Goal: Transaction & Acquisition: Purchase product/service

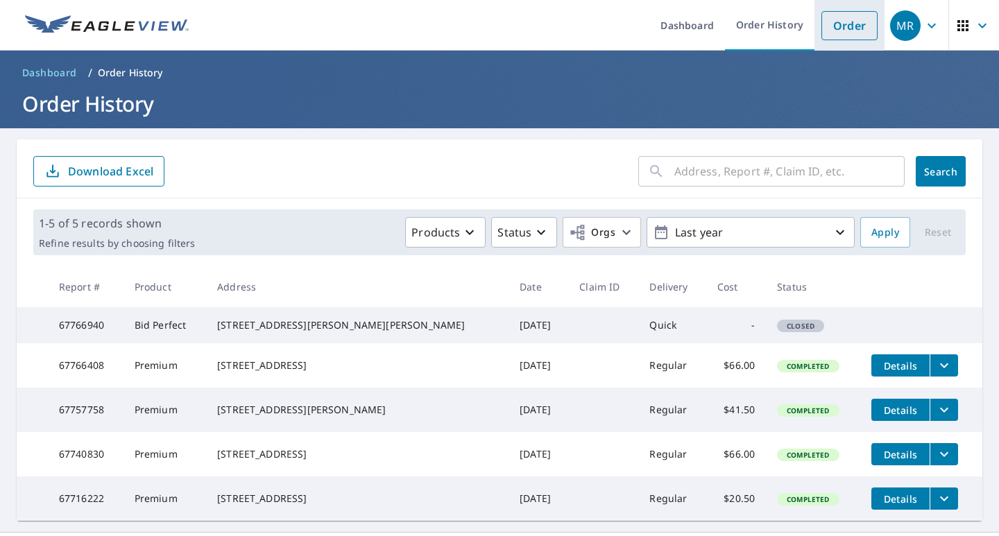
click at [834, 25] on link "Order" at bounding box center [849, 25] width 56 height 29
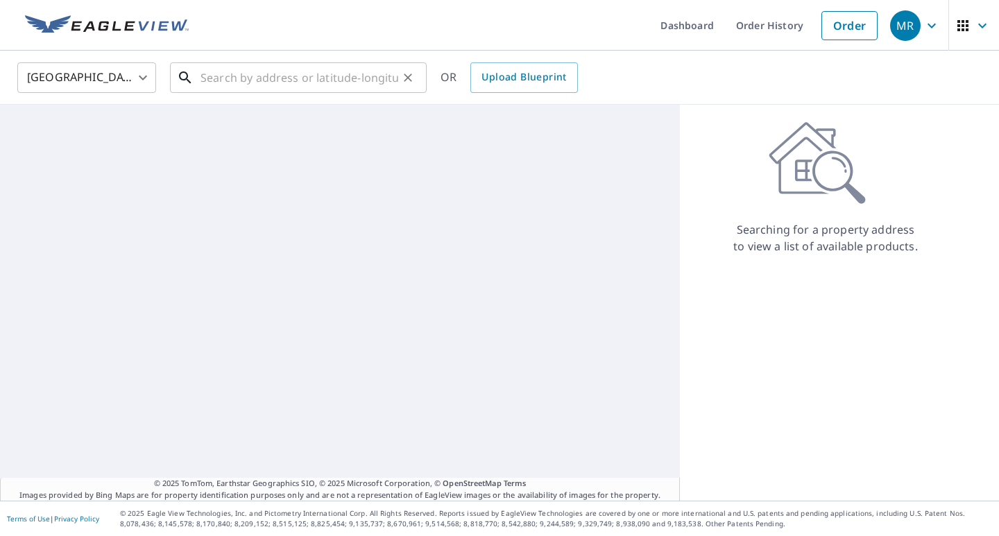
click at [310, 90] on input "text" at bounding box center [299, 77] width 198 height 39
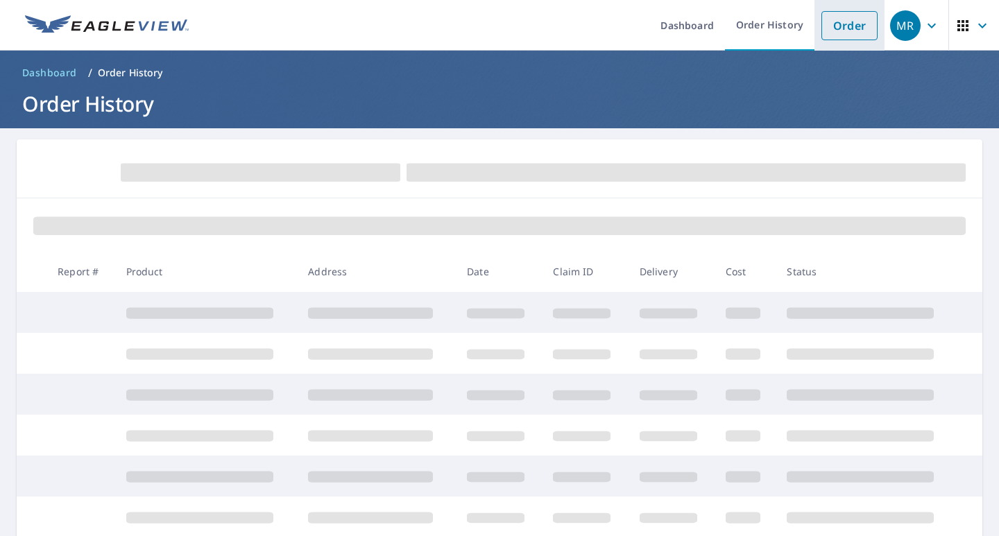
click at [845, 41] on li "Order" at bounding box center [849, 25] width 70 height 51
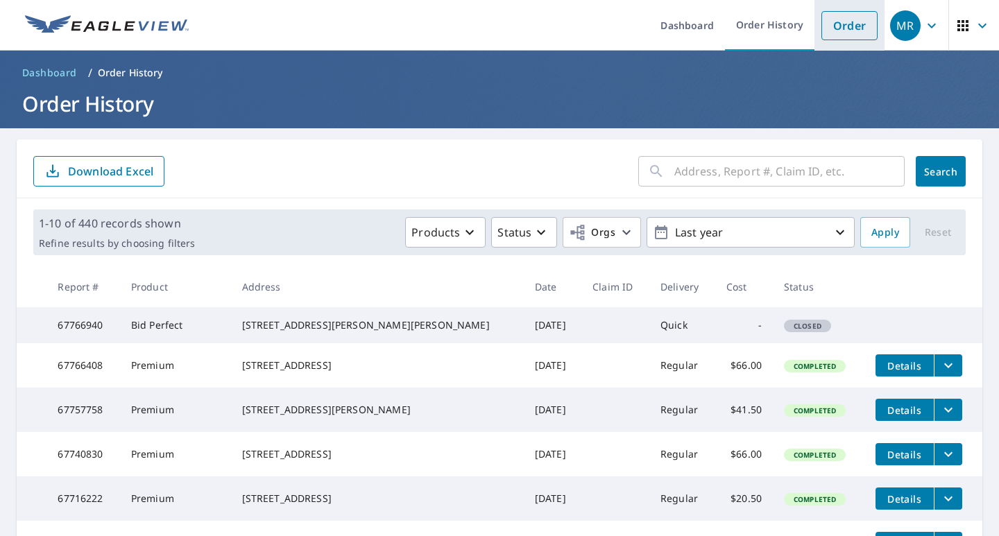
click at [821, 22] on link "Order" at bounding box center [849, 25] width 56 height 29
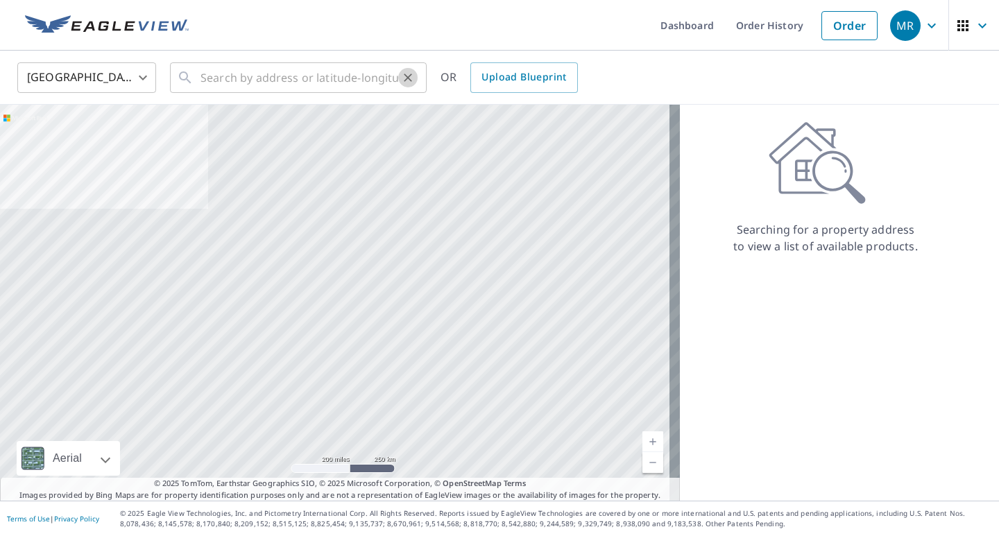
click at [398, 78] on button "Clear" at bounding box center [407, 77] width 19 height 19
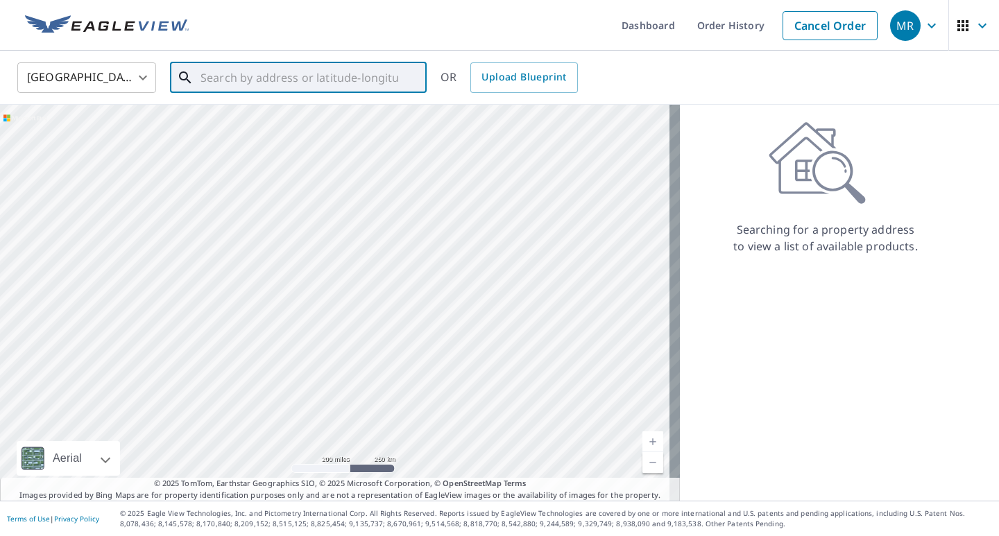
click at [366, 80] on input "text" at bounding box center [299, 77] width 198 height 39
paste input "From Subject Received Size Categories [PERSON_NAME] [PERSON_NAME] Wri"
type input "From Subject Received Size Categories [PERSON_NAME] [PERSON_NAME] Wri"
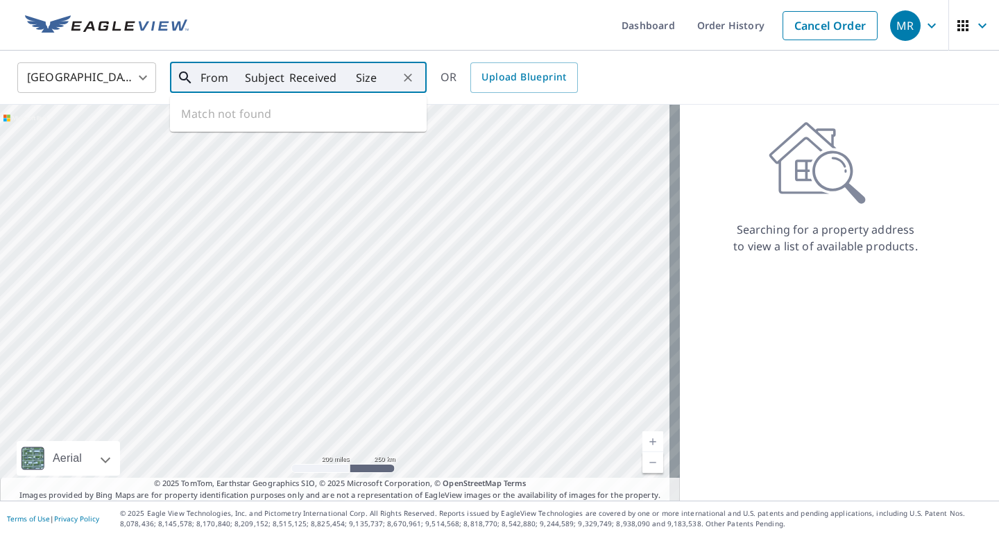
click at [358, 83] on input "From Subject Received Size Categories [PERSON_NAME] [PERSON_NAME] Wri" at bounding box center [299, 77] width 198 height 39
paste input "[STREET_ADDRESS]"
click at [322, 110] on span "[STREET_ADDRESS]" at bounding box center [307, 118] width 218 height 17
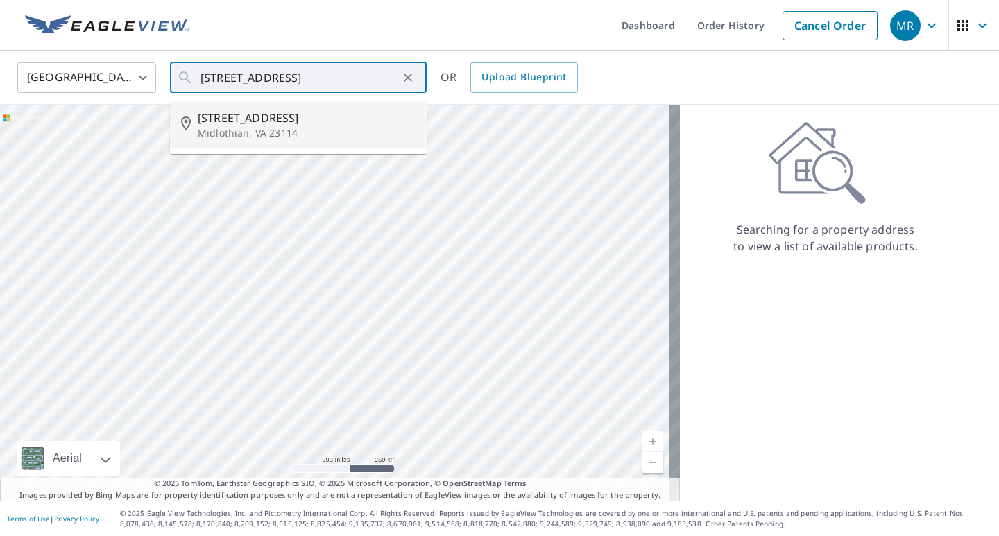
type input "[STREET_ADDRESS]"
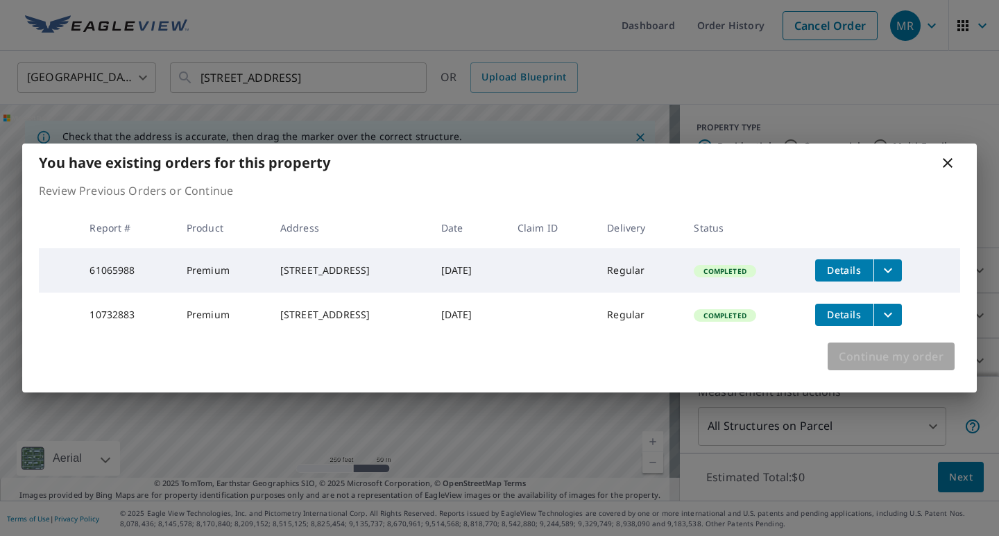
click at [850, 363] on span "Continue my order" at bounding box center [891, 356] width 105 height 19
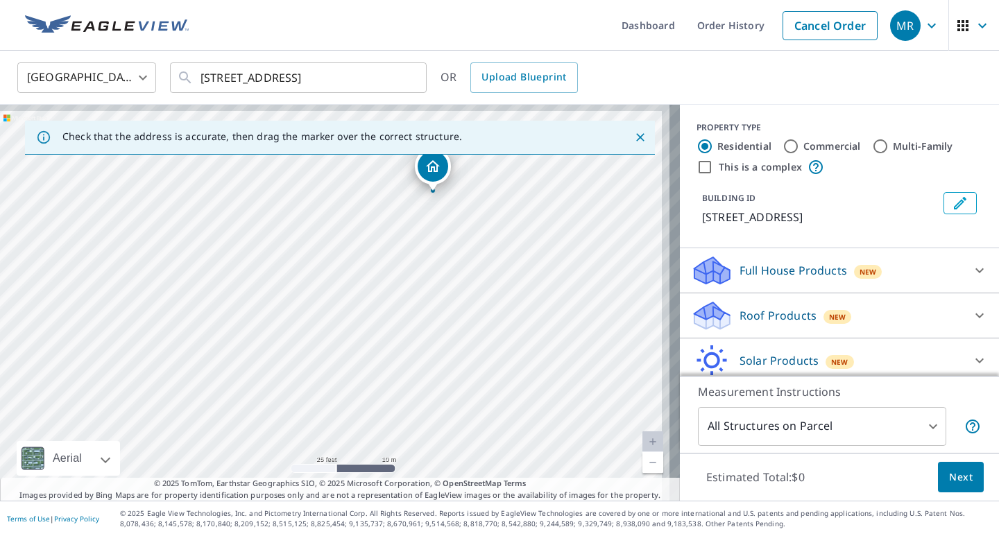
drag, startPoint x: 510, startPoint y: 198, endPoint x: 463, endPoint y: 238, distance: 61.5
click at [463, 238] on div "[STREET_ADDRESS]" at bounding box center [340, 303] width 680 height 396
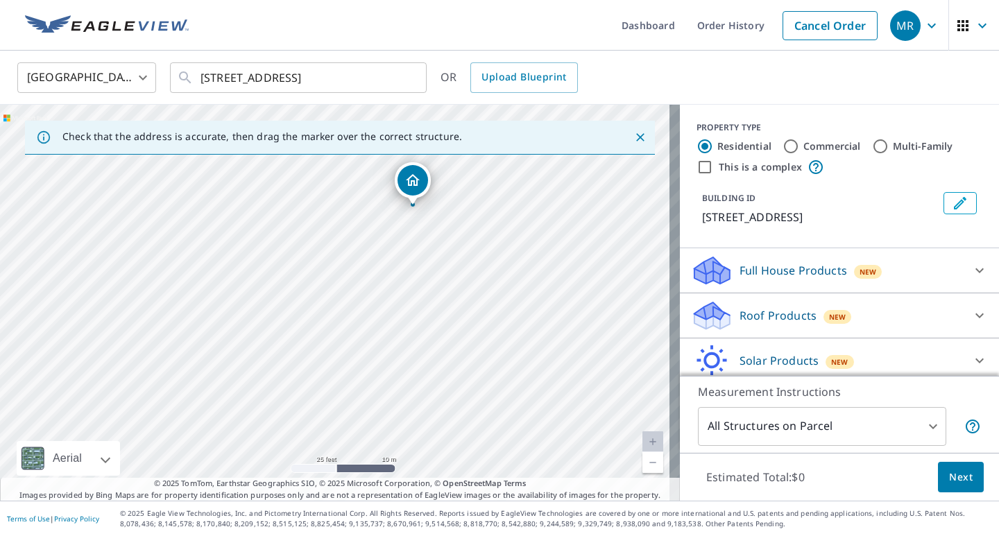
click at [805, 297] on div "Roof Products New Premium $20.5 - $66 QuickSquares™ $18 Gutter $13 Bid Perfect™…" at bounding box center [839, 315] width 319 height 45
click at [805, 307] on div "Roof Products New" at bounding box center [827, 316] width 272 height 33
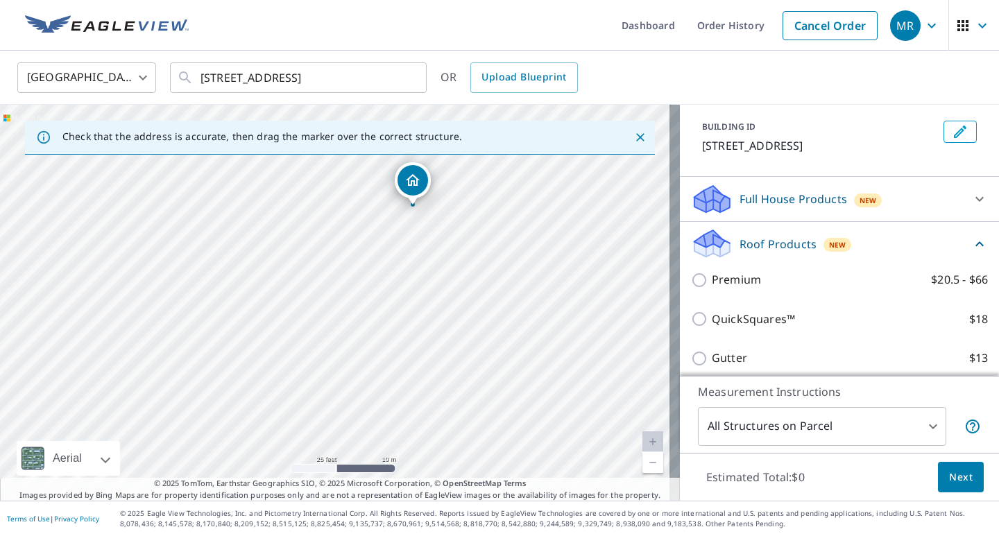
scroll to position [139, 0]
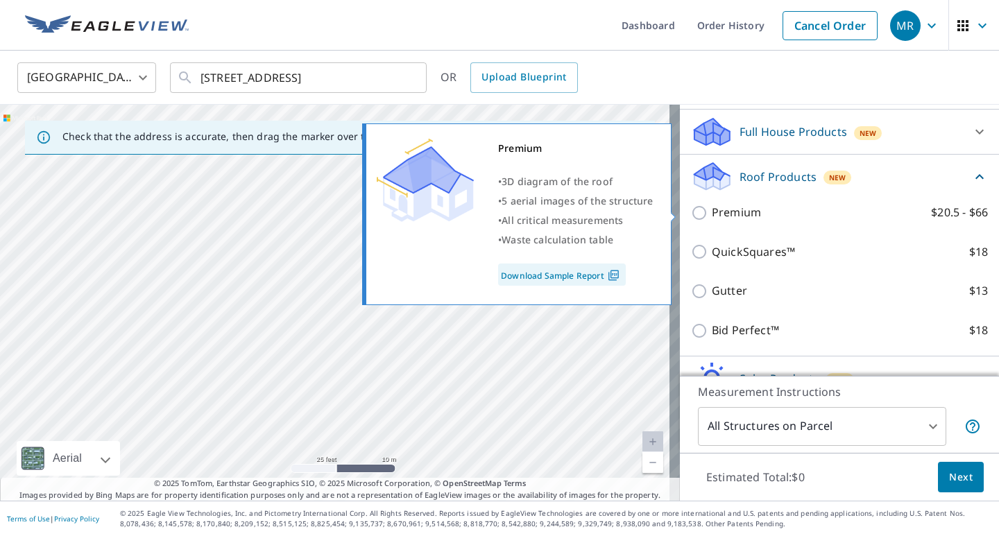
click at [717, 205] on p "Premium" at bounding box center [736, 212] width 49 height 17
click at [712, 205] on input "Premium $20.5 - $66" at bounding box center [701, 213] width 21 height 17
checkbox input "true"
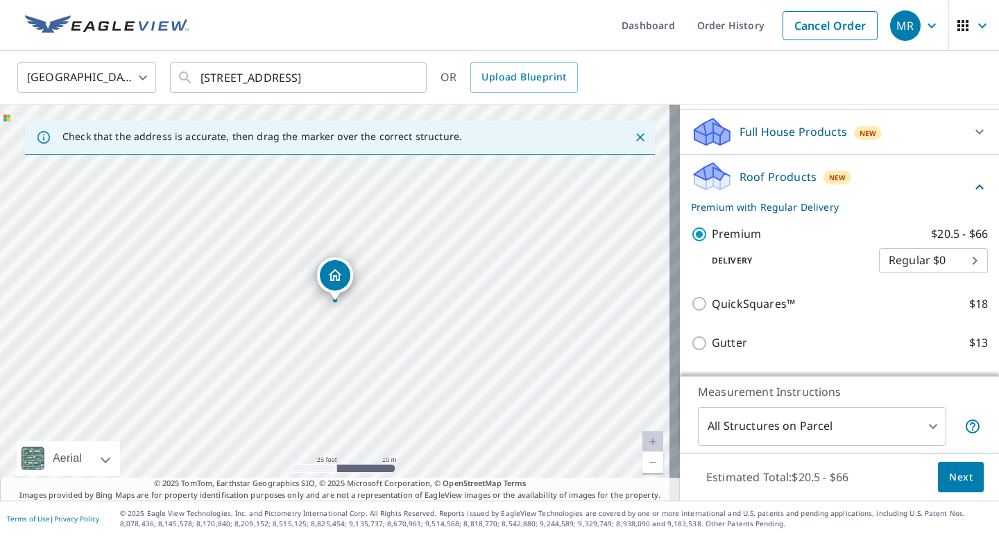
click at [949, 477] on span "Next" at bounding box center [961, 477] width 24 height 17
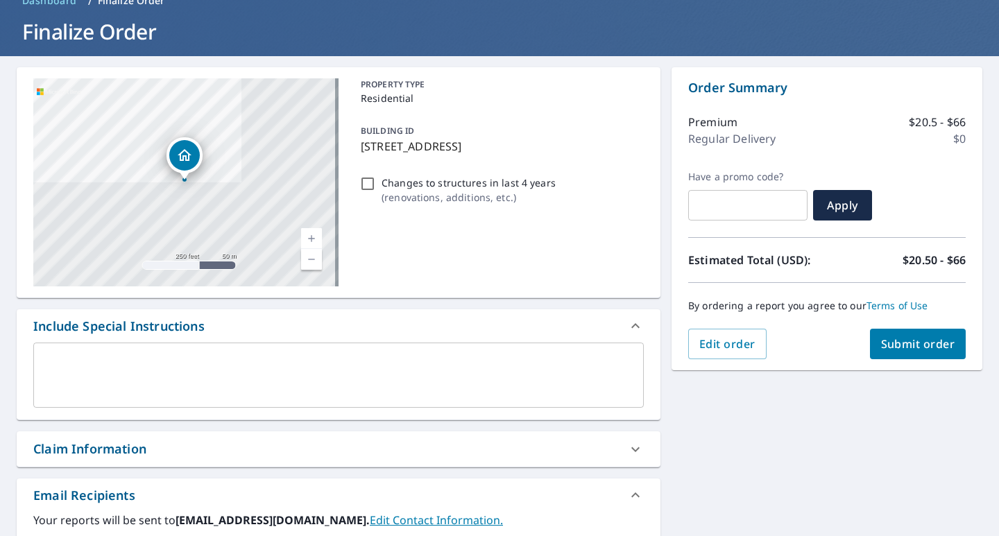
scroll to position [277, 0]
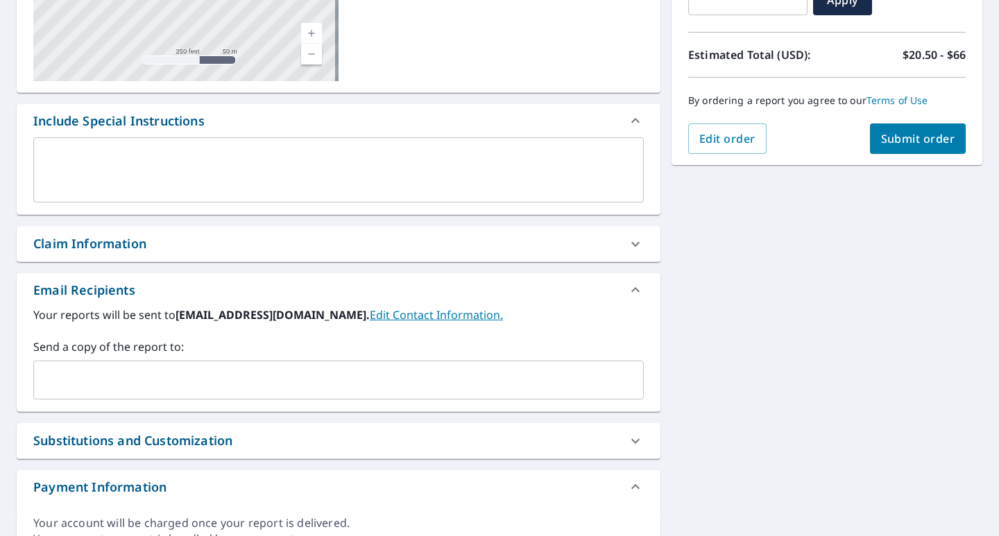
click at [221, 385] on input "text" at bounding box center [328, 380] width 577 height 26
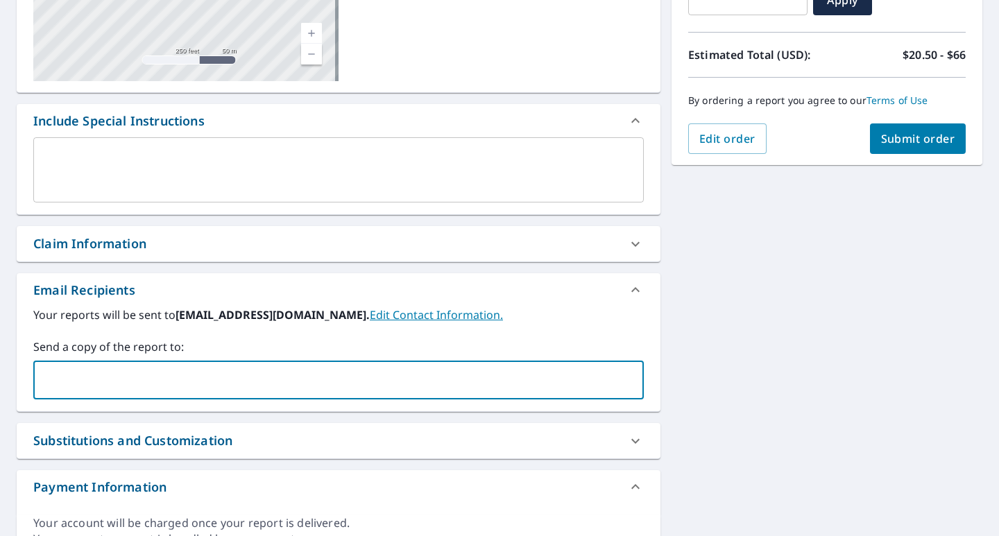
paste input "[EMAIL_ADDRESS][DOMAIN_NAME]"
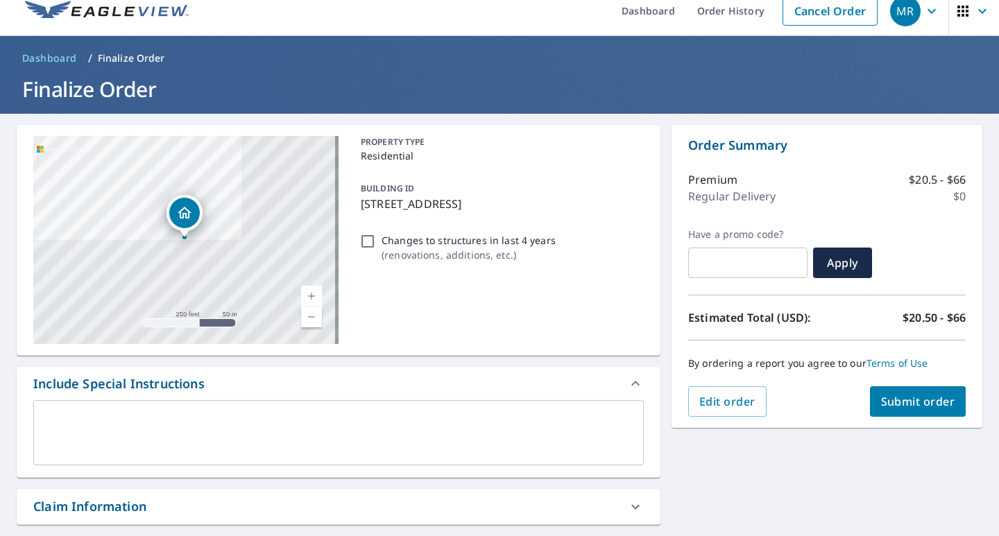
scroll to position [0, 0]
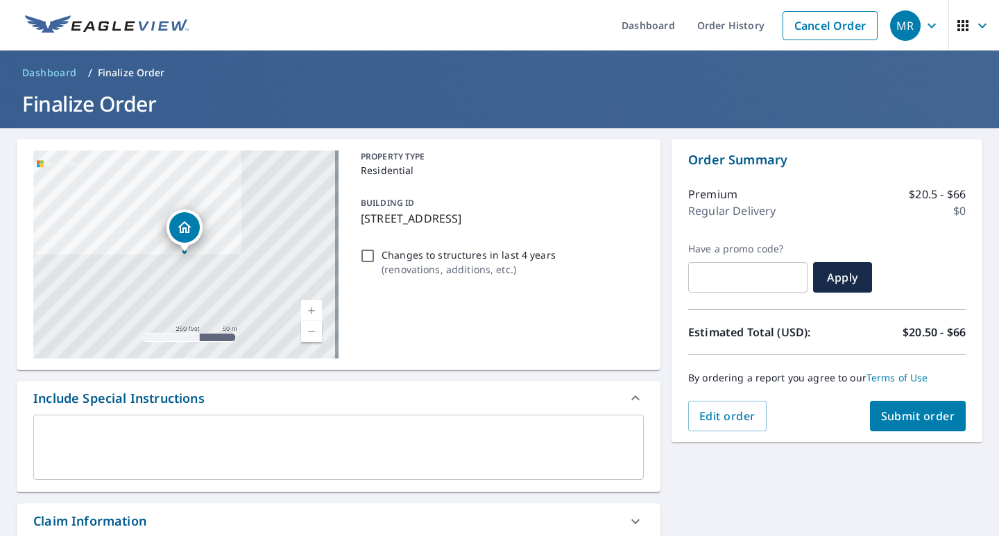
type input "[EMAIL_ADDRESS][DOMAIN_NAME]"
click at [909, 409] on span "Submit order" at bounding box center [918, 416] width 74 height 15
checkbox input "true"
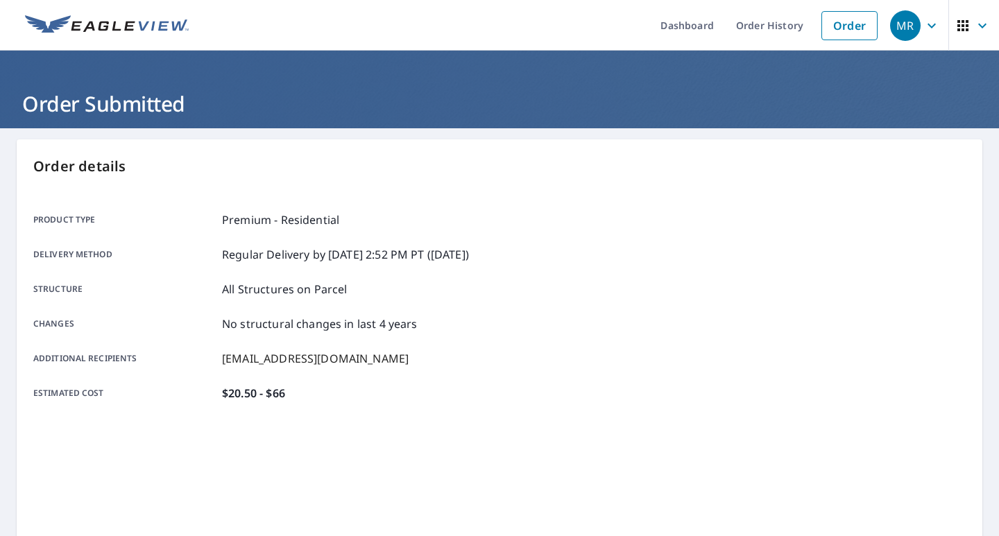
click at [351, 535] on div "Product type Premium - Residential Delivery method Regular Delivery by [DATE] 2…" at bounding box center [262, 367] width 458 height 347
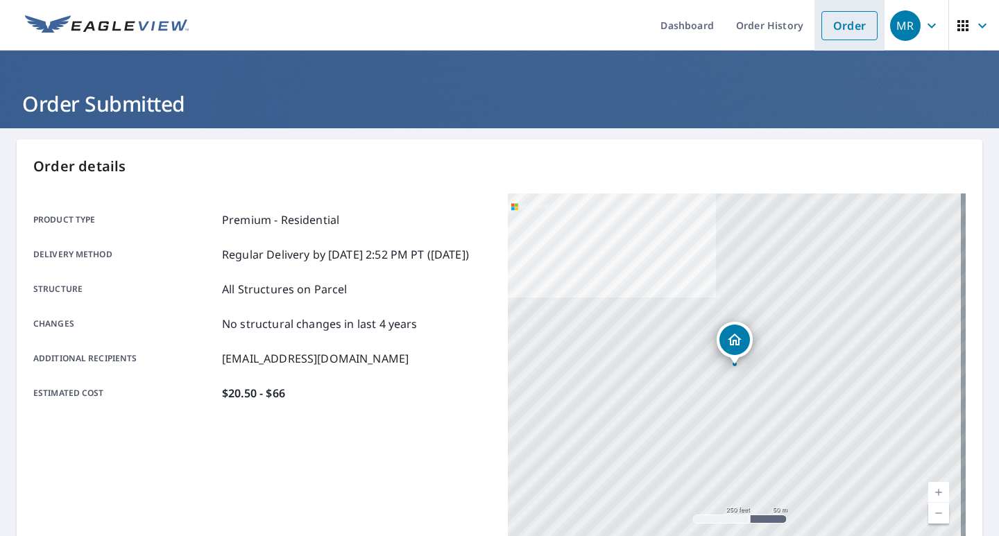
click at [846, 32] on link "Order" at bounding box center [849, 25] width 56 height 29
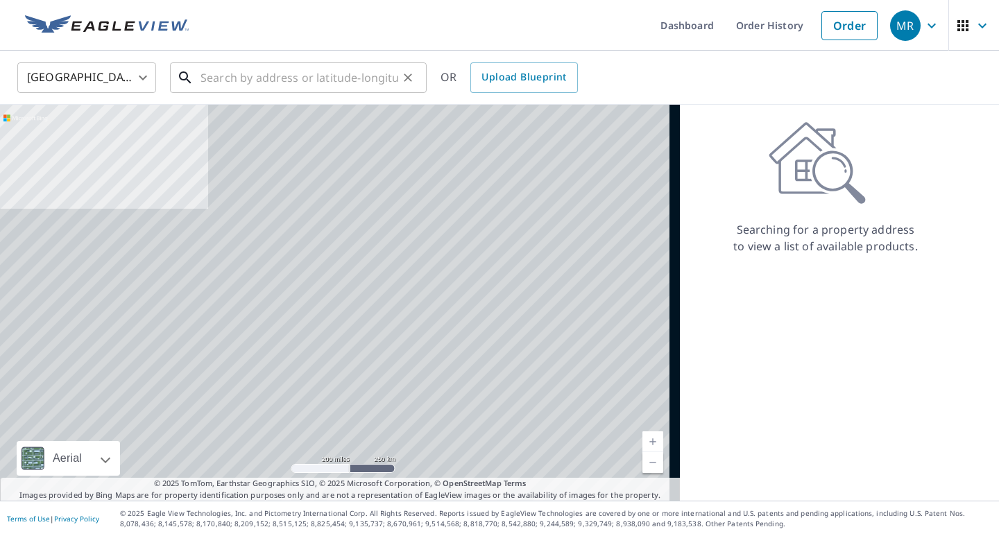
click at [361, 83] on input "text" at bounding box center [299, 77] width 198 height 39
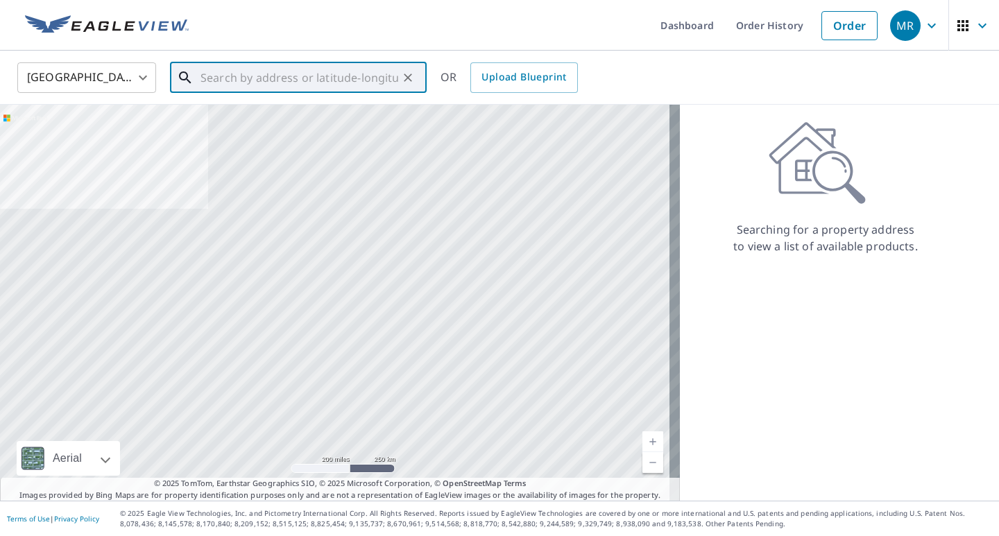
paste input "[STREET_ADDRESS][PERSON_NAME]"
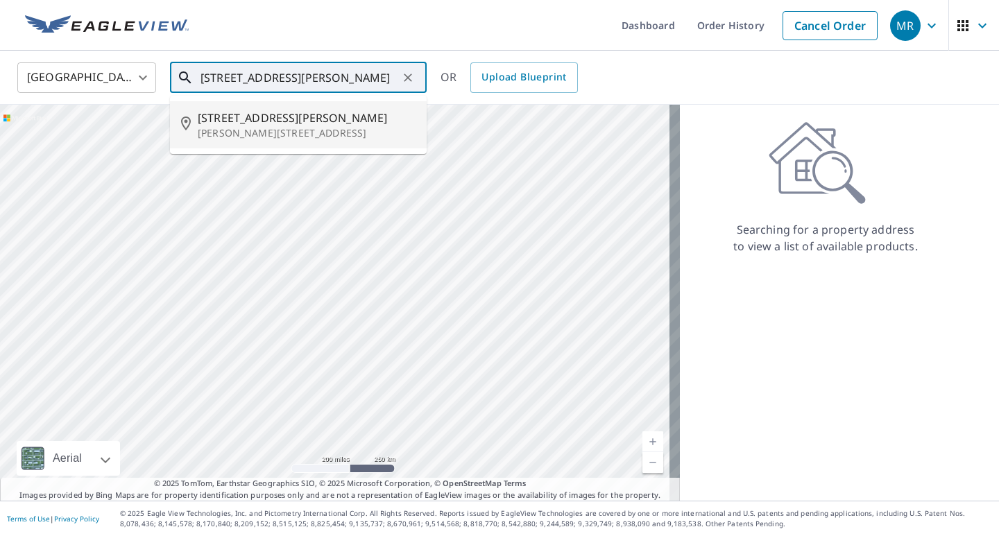
click at [337, 113] on span "[STREET_ADDRESS][PERSON_NAME]" at bounding box center [307, 118] width 218 height 17
type input "[STREET_ADDRESS][PERSON_NAME][PERSON_NAME]"
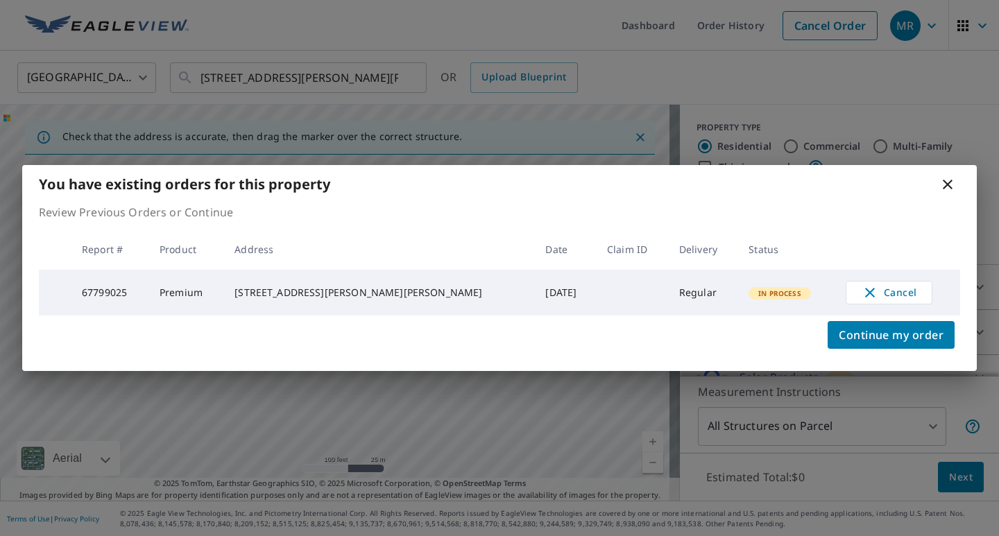
click at [949, 191] on div "You have existing orders for this property" at bounding box center [499, 184] width 954 height 38
click at [948, 180] on icon at bounding box center [947, 184] width 17 height 17
